Goal: Browse casually

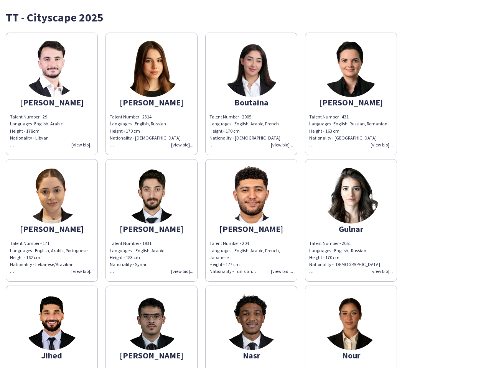
click at [245, 184] on img at bounding box center [251, 195] width 58 height 58
click at [52, 94] on img at bounding box center [52, 69] width 58 height 58
click at [151, 94] on img at bounding box center [152, 69] width 58 height 58
click at [251, 94] on img at bounding box center [251, 69] width 58 height 58
click at [351, 94] on img at bounding box center [351, 69] width 58 height 58
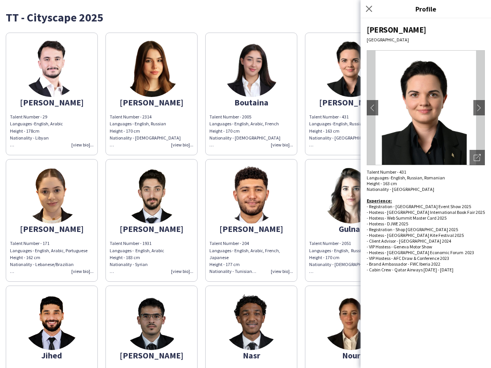
click at [52, 221] on img at bounding box center [52, 195] width 58 height 58
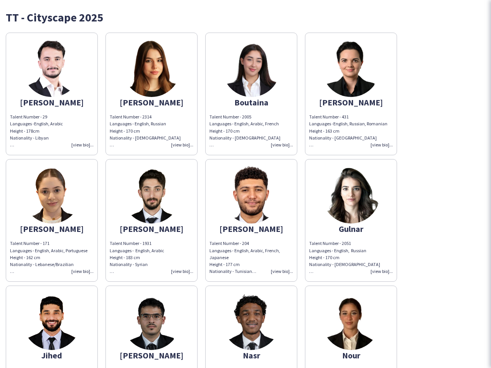
click at [151, 221] on img at bounding box center [152, 195] width 58 height 58
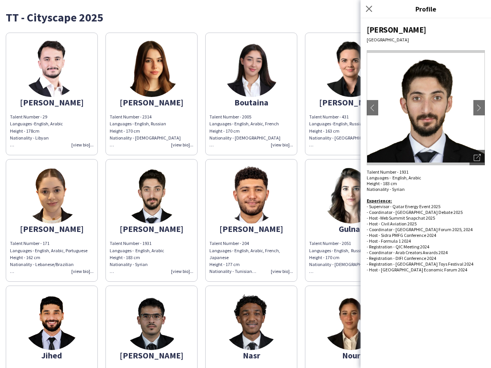
click at [251, 221] on img at bounding box center [251, 195] width 58 height 58
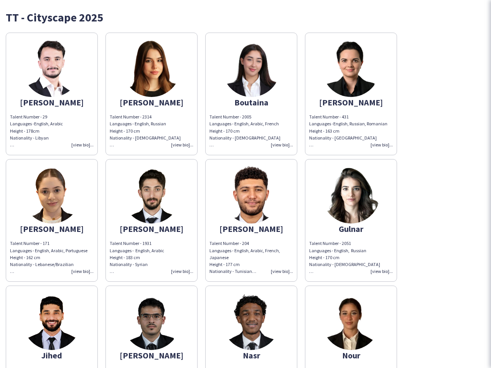
click at [351, 221] on img at bounding box center [351, 195] width 58 height 58
click at [52, 327] on img at bounding box center [52, 322] width 58 height 58
